Goal: Information Seeking & Learning: Learn about a topic

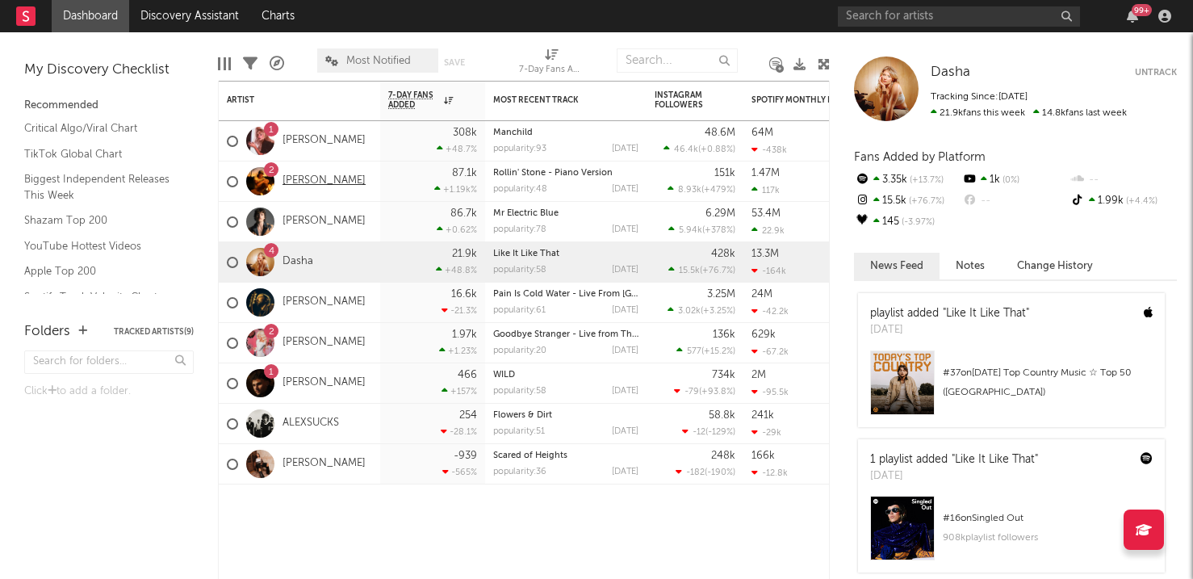
click at [289, 177] on link "[PERSON_NAME]" at bounding box center [323, 181] width 83 height 14
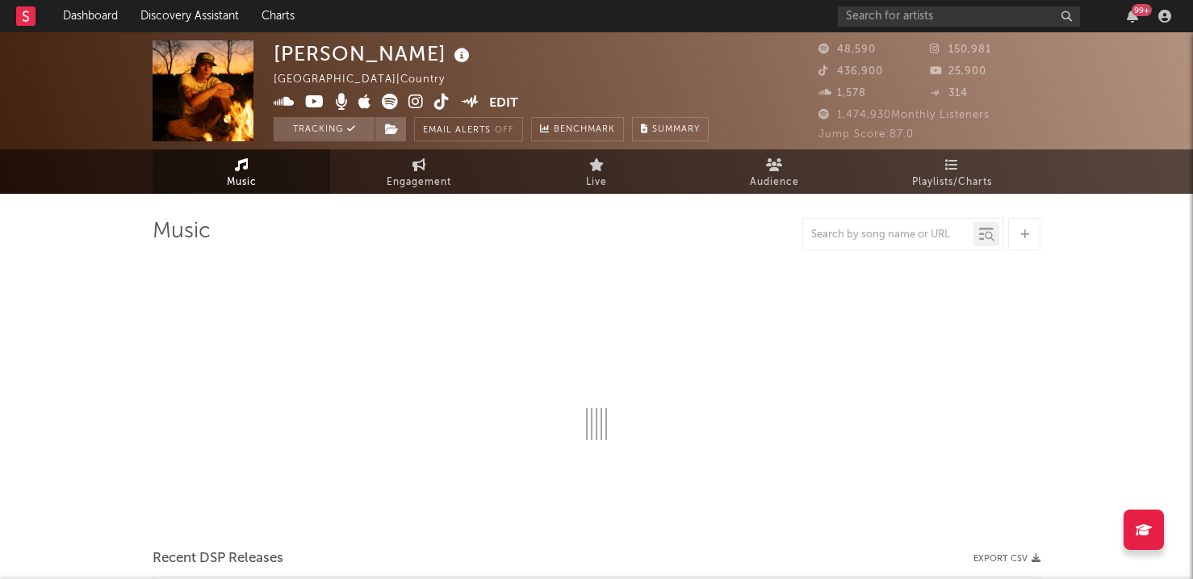
select select "6m"
